Goal: Communication & Community: Participate in discussion

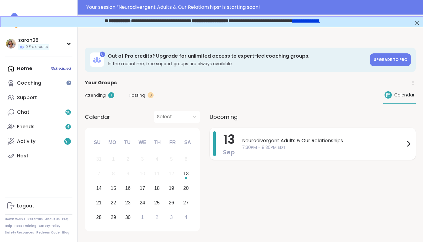
click at [253, 131] on div "Neurodivergent Adults & Our Relationships 7:30PM - 8:30PM EDT" at bounding box center [327, 143] width 170 height 25
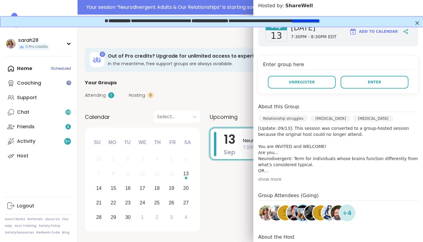
scroll to position [93, 0]
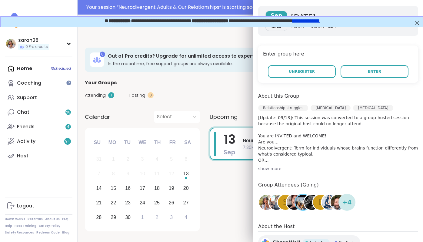
click at [262, 170] on div "show more" at bounding box center [338, 168] width 160 height 6
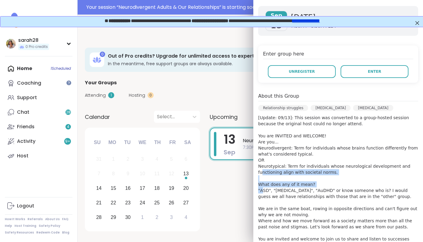
drag, startPoint x: 262, startPoint y: 170, endPoint x: 262, endPoint y: 190, distance: 19.7
type textarea "**********"
click at [262, 189] on p "[Update: 09/13]: This session was converted to a group-hosted session because t…" at bounding box center [338, 183] width 160 height 139
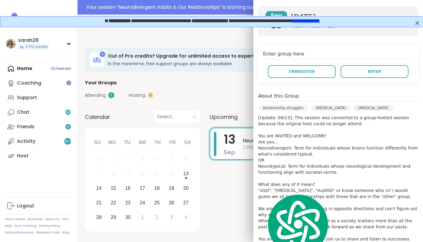
click at [275, 154] on p "[Update: 09/13]: This session was converted to a group-hosted session because t…" at bounding box center [338, 183] width 160 height 139
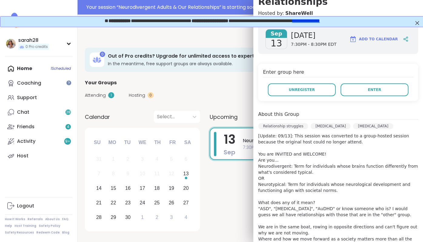
scroll to position [0, 0]
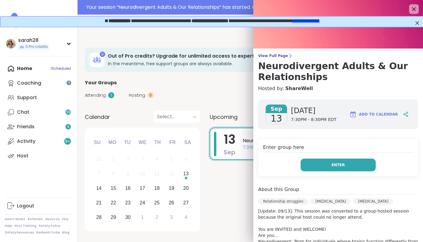
click at [341, 160] on button "Enter" at bounding box center [337, 164] width 75 height 13
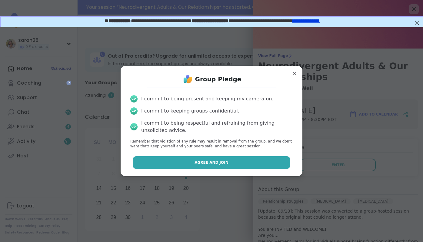
click at [191, 164] on button "Agree and Join" at bounding box center [212, 162] width 158 height 13
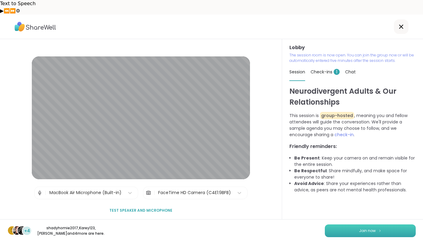
click at [382, 228] on button "Join now" at bounding box center [370, 230] width 91 height 13
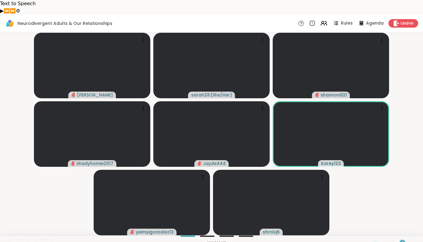
click at [397, 241] on icon at bounding box center [400, 245] width 6 height 5
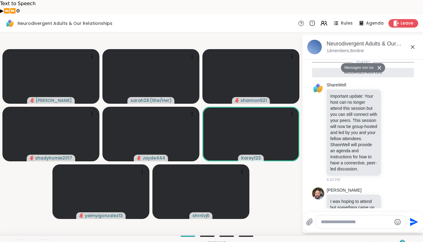
scroll to position [164, 0]
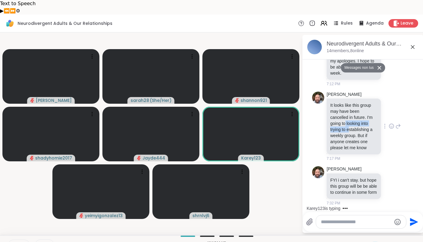
drag, startPoint x: 350, startPoint y: 111, endPoint x: 346, endPoint y: 101, distance: 10.6
click at [346, 102] on p "It looks like this group may have been cancelled in future. I'm going to lookin…" at bounding box center [353, 126] width 47 height 48
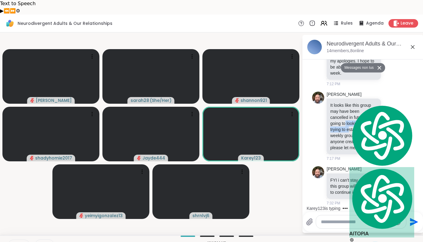
click at [346, 102] on p "It looks like this group may have been cancelled in future. I'm going to lookin…" at bounding box center [353, 126] width 47 height 48
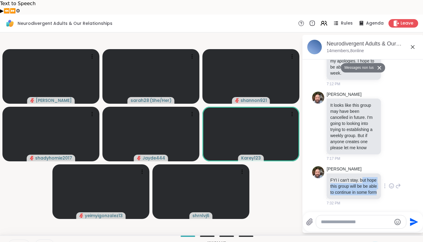
drag, startPoint x: 363, startPoint y: 161, endPoint x: 360, endPoint y: 176, distance: 14.8
click at [361, 177] on p "FYI i can't stay. but hope this group will be be able to continue in some form" at bounding box center [353, 186] width 47 height 18
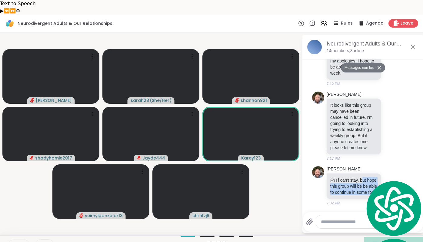
click at [360, 177] on p "FYI i can't stay. but hope this group will be be able to continue in some form" at bounding box center [353, 186] width 47 height 18
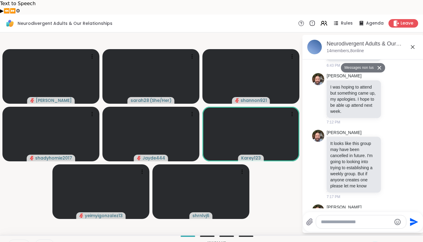
scroll to position [0, 0]
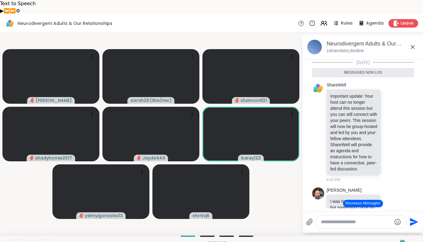
click at [347, 68] on div "Messages non lus" at bounding box center [363, 73] width 102 height 10
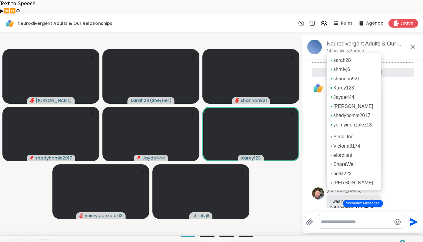
click at [362, 48] on p "14 members, 8 online" at bounding box center [344, 51] width 37 height 6
